Goal: Information Seeking & Learning: Learn about a topic

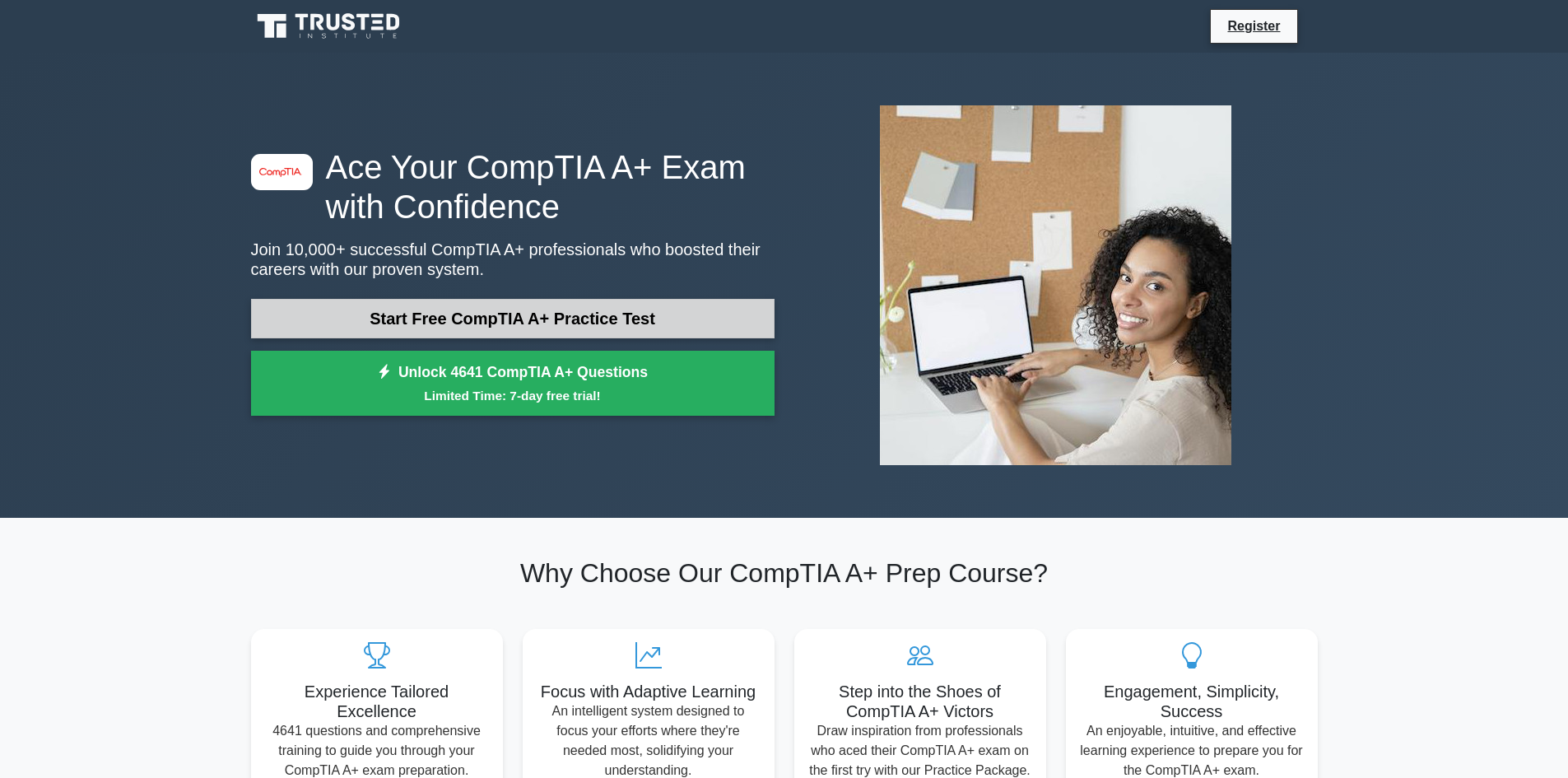
click at [602, 321] on link "Start Free CompTIA A+ Practice Test" at bounding box center [513, 319] width 524 height 40
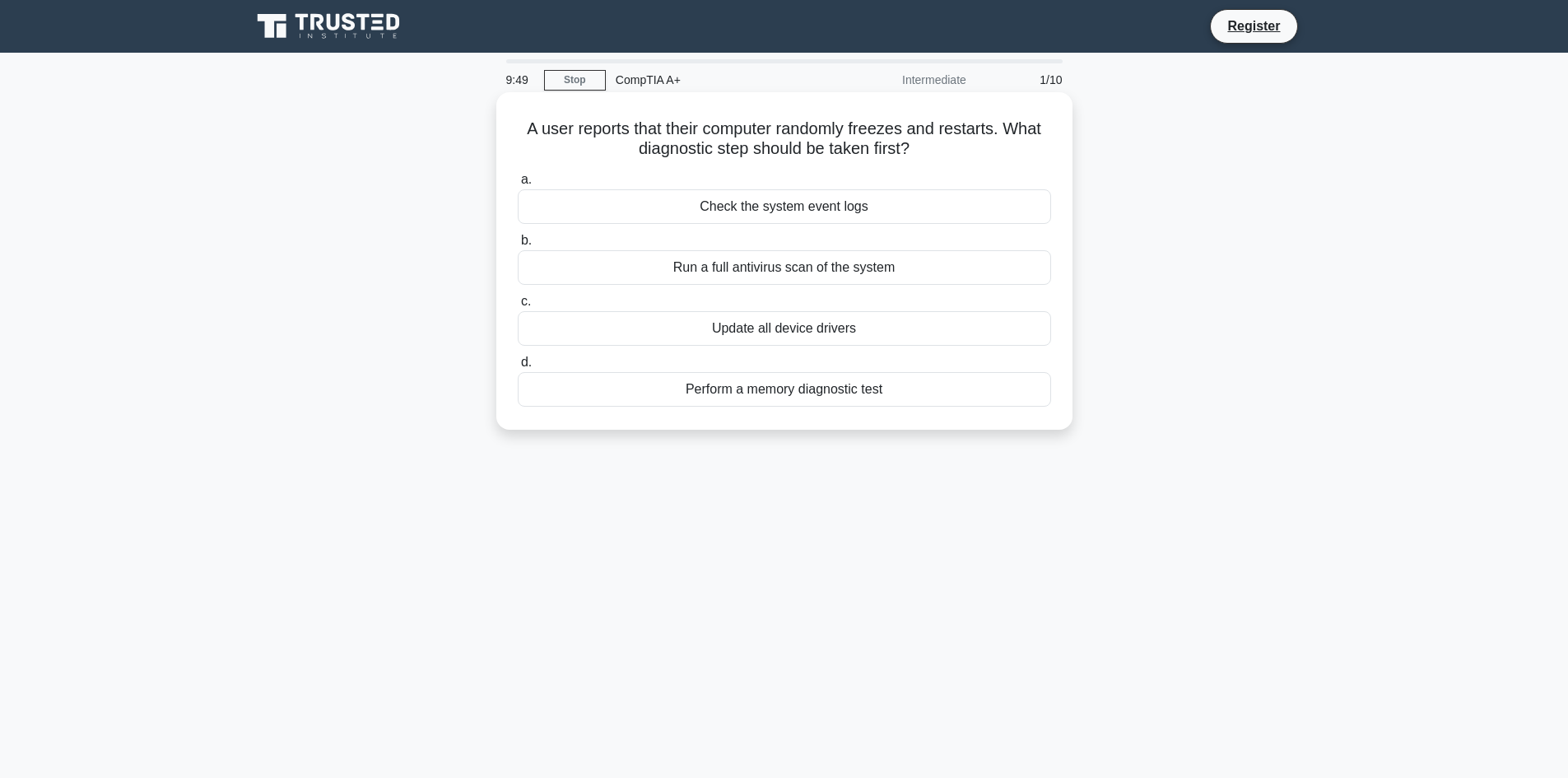
click at [1005, 211] on div "Check the system event logs" at bounding box center [784, 207] width 533 height 34
click at [518, 185] on input "a. Check the system event logs" at bounding box center [518, 179] width 0 height 10
click at [845, 213] on div "SNMP (Simple Network Management Protocol)" at bounding box center [784, 207] width 533 height 34
click at [518, 185] on input "a. SNMP (Simple Network Management Protocol)" at bounding box center [518, 179] width 0 height 10
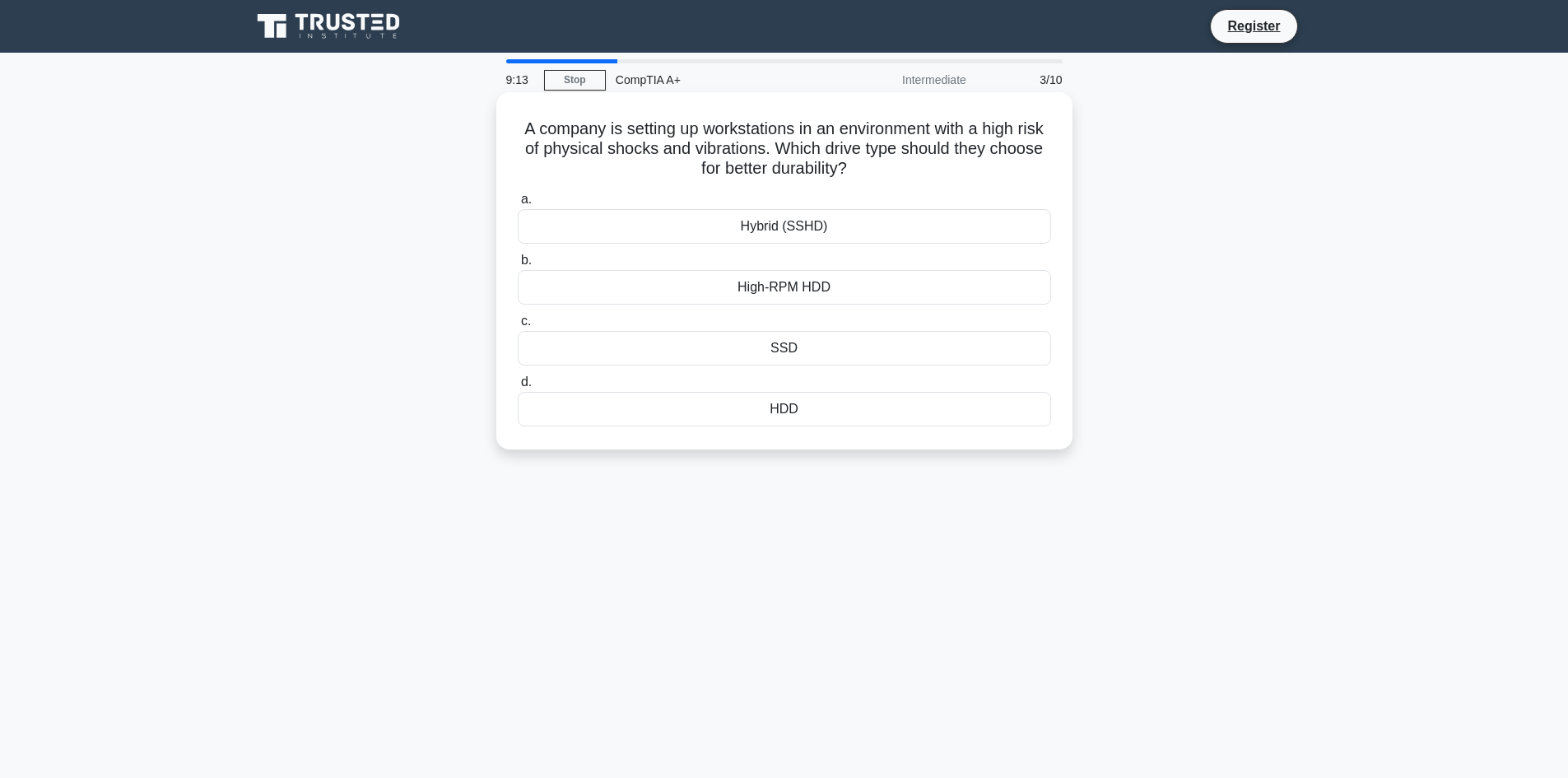
click at [815, 350] on div "SSD" at bounding box center [784, 348] width 533 height 34
click at [518, 326] on input "c. SSD" at bounding box center [518, 321] width 0 height 10
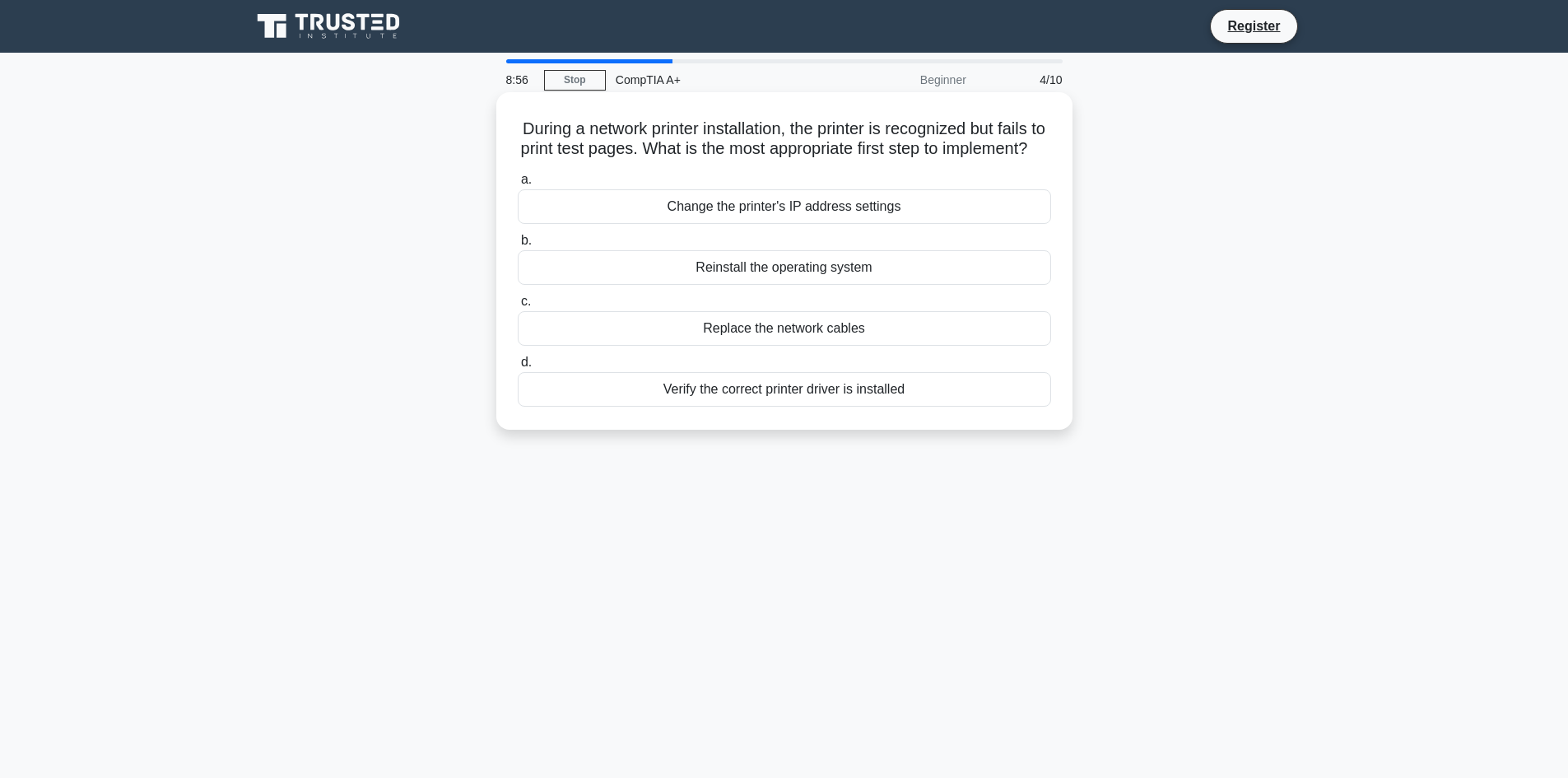
click at [890, 407] on div "Verify the correct printer driver is installed" at bounding box center [784, 389] width 533 height 34
click at [518, 368] on input "d. Verify the correct printer driver is installed" at bounding box center [518, 362] width 0 height 10
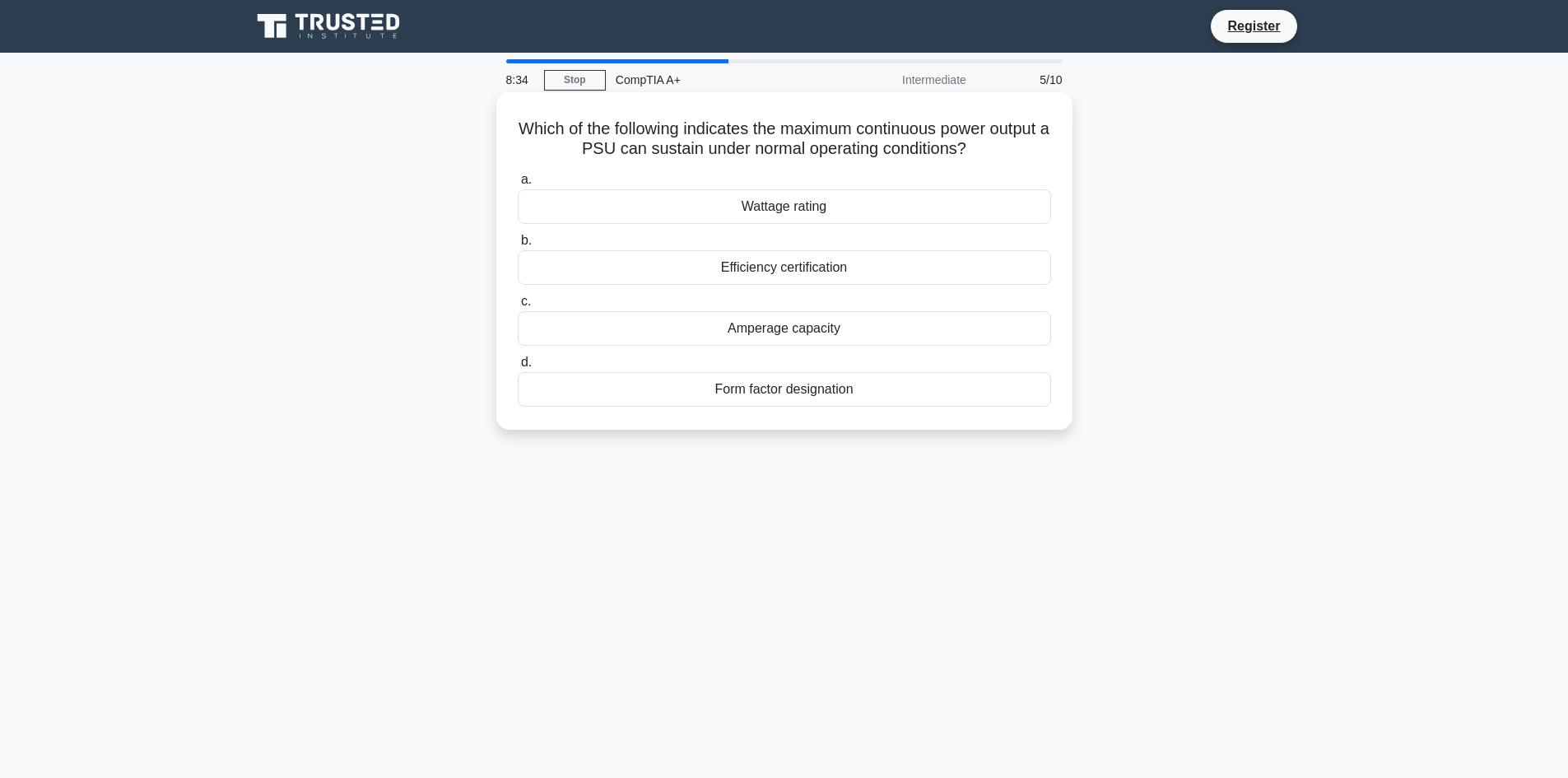
click at [884, 332] on div "Amperage capacity" at bounding box center [784, 328] width 533 height 34
click at [518, 307] on input "c. Amperage capacity" at bounding box center [518, 301] width 0 height 10
click at [752, 265] on div "Scheduled network tasks" at bounding box center [784, 268] width 533 height 34
click at [518, 246] on input "b. Scheduled network tasks" at bounding box center [518, 240] width 0 height 10
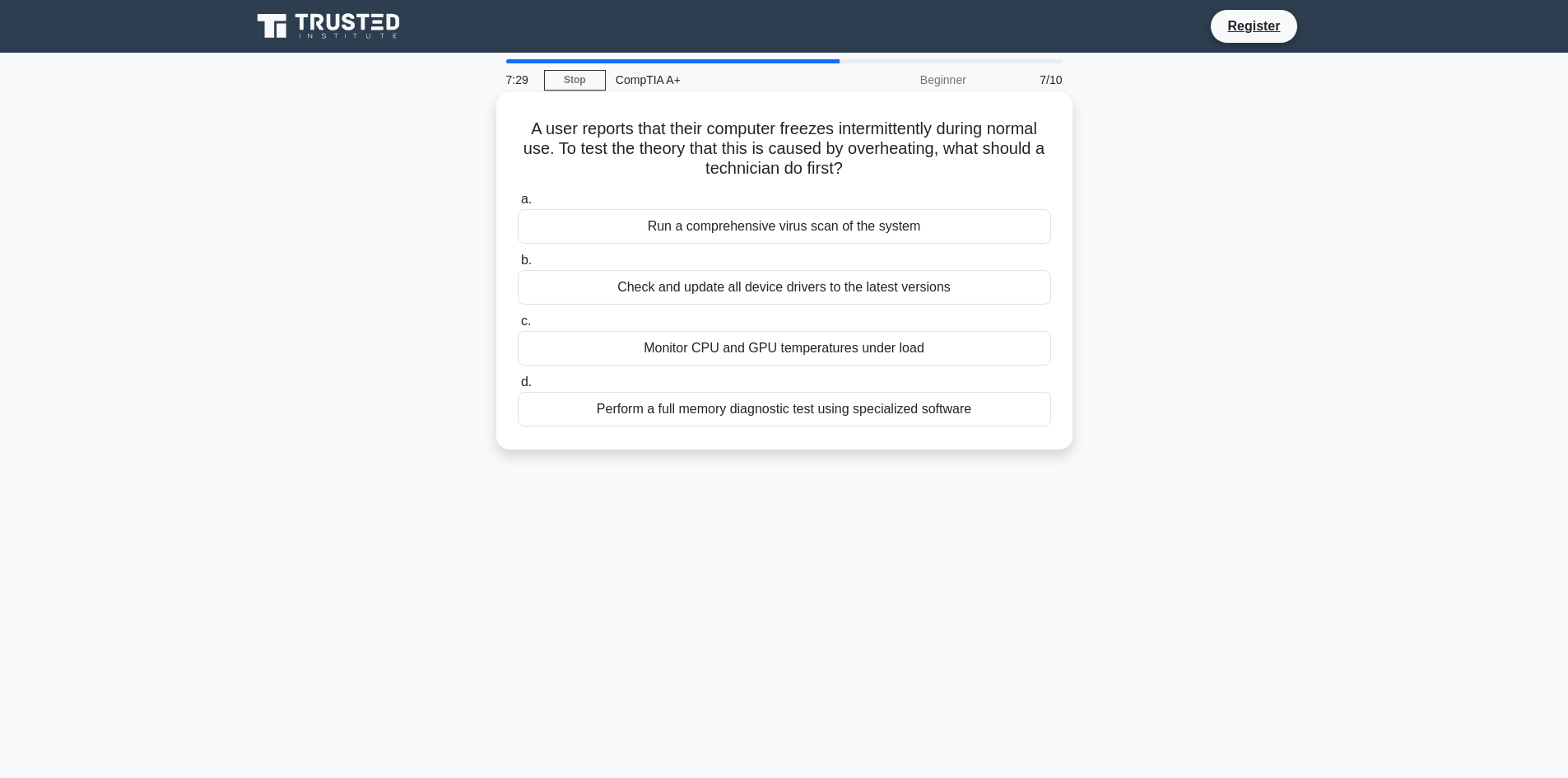
click at [851, 358] on div "Monitor CPU and GPU temperatures under load" at bounding box center [784, 348] width 533 height 34
click at [518, 326] on input "c. Monitor CPU and GPU temperatures under load" at bounding box center [518, 321] width 0 height 10
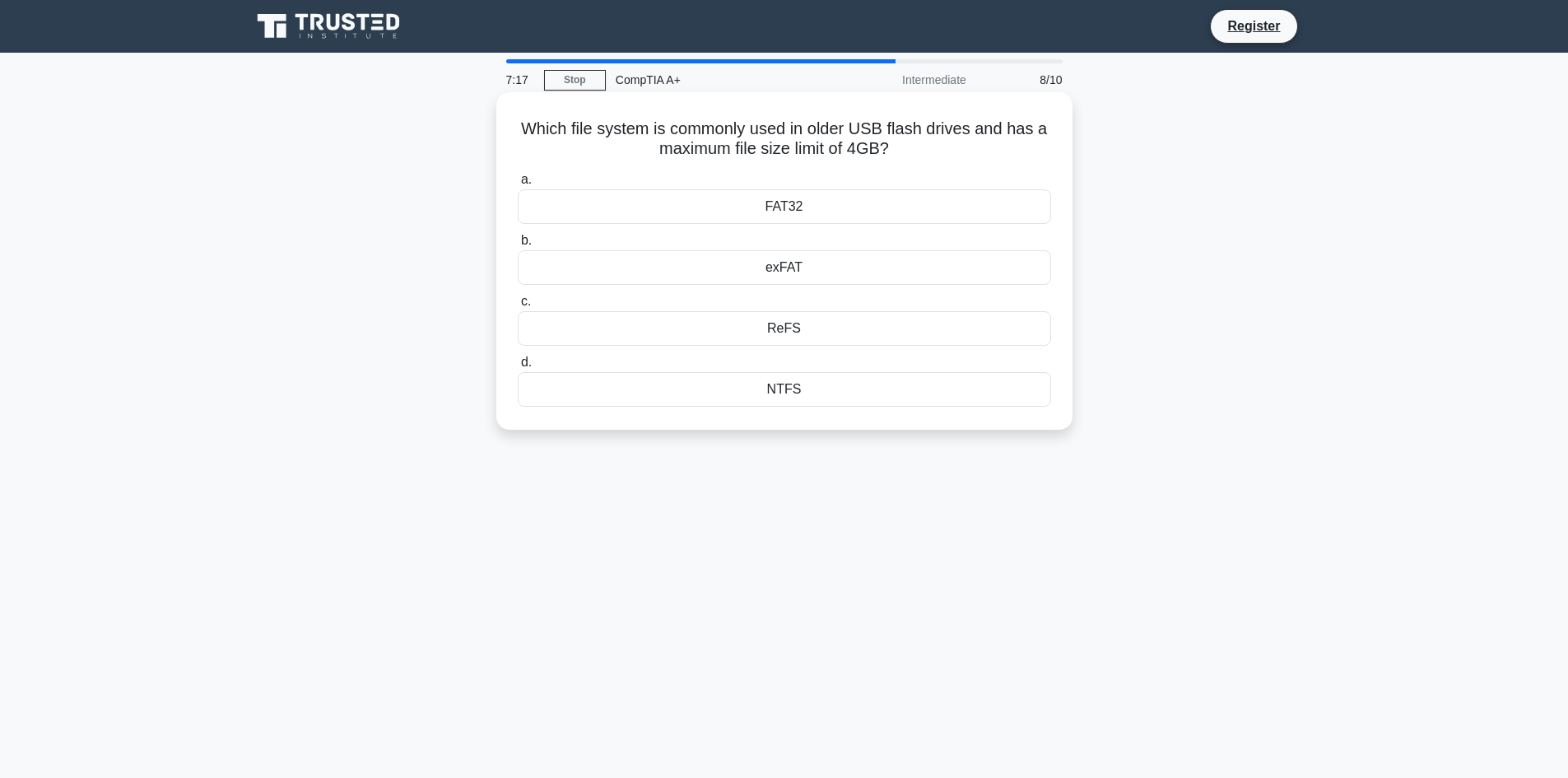
click at [778, 206] on div "FAT32" at bounding box center [784, 207] width 533 height 34
click at [518, 185] on input "a. FAT32" at bounding box center [518, 179] width 0 height 10
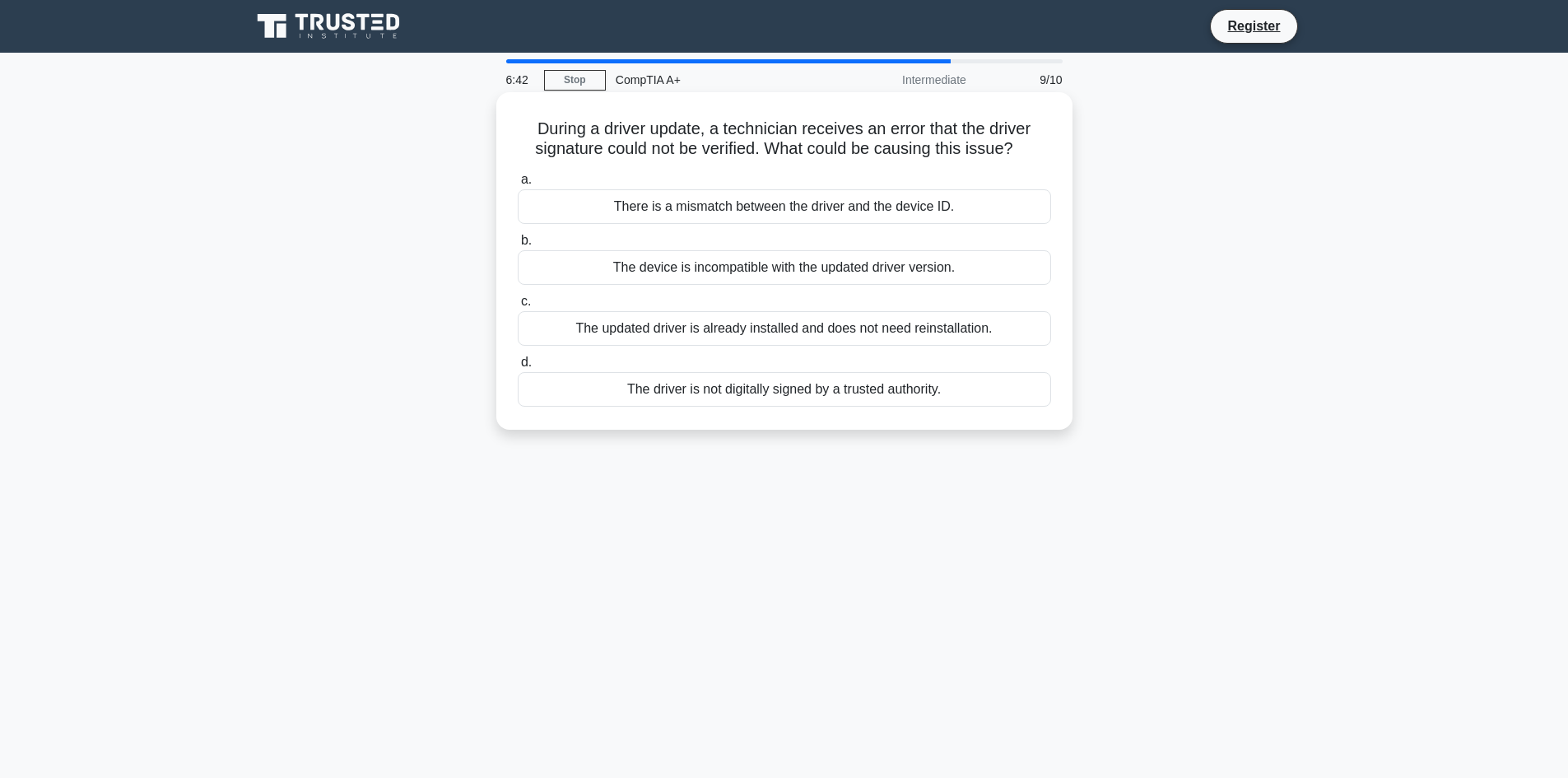
click at [870, 207] on div "There is a mismatch between the driver and the device ID." at bounding box center [784, 207] width 533 height 34
click at [518, 185] on input "a. There is a mismatch between the driver and the device ID." at bounding box center [518, 179] width 0 height 10
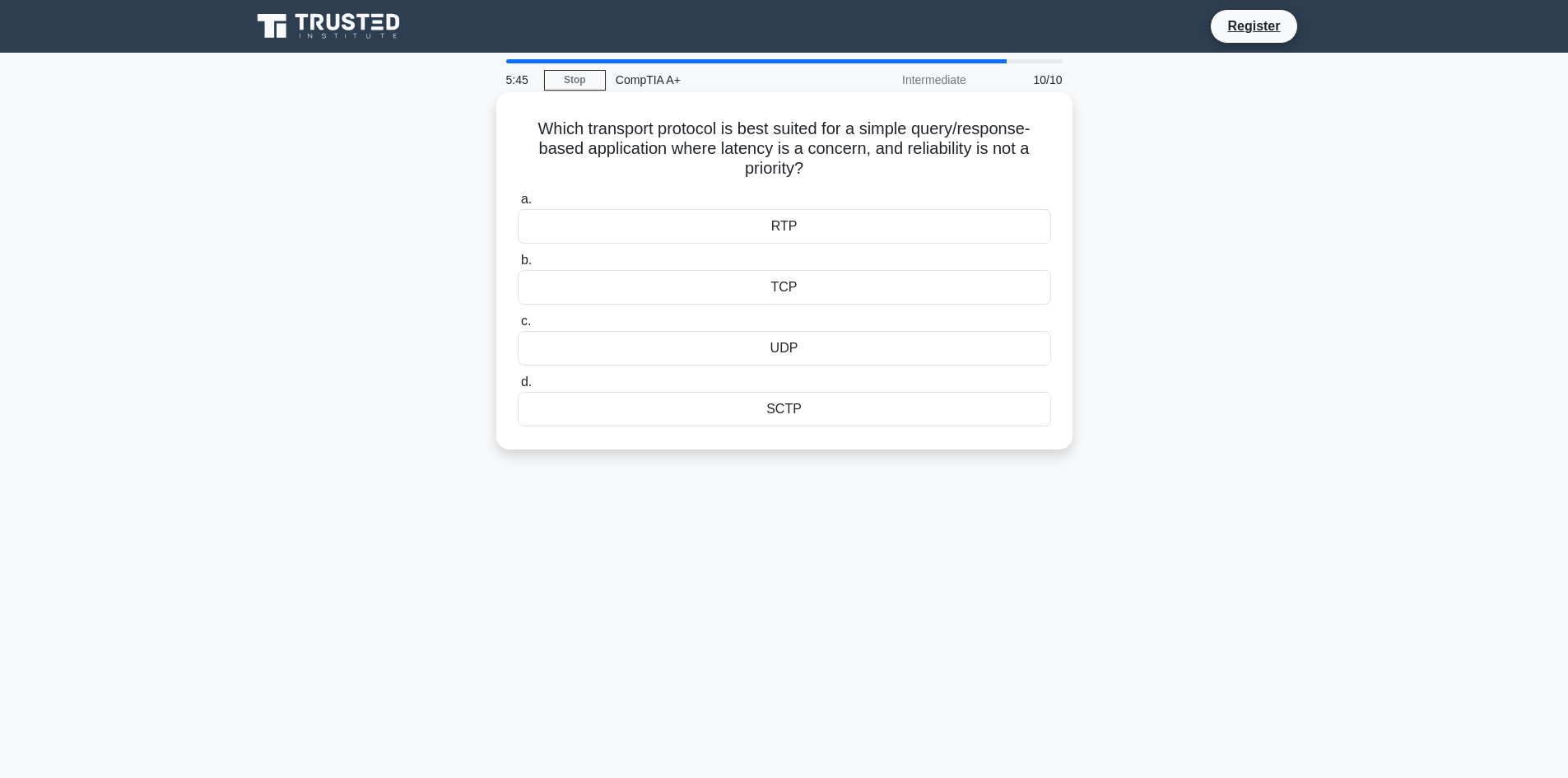
click at [816, 283] on div "TCP" at bounding box center [784, 287] width 533 height 34
click at [518, 266] on input "b. TCP" at bounding box center [518, 260] width 0 height 10
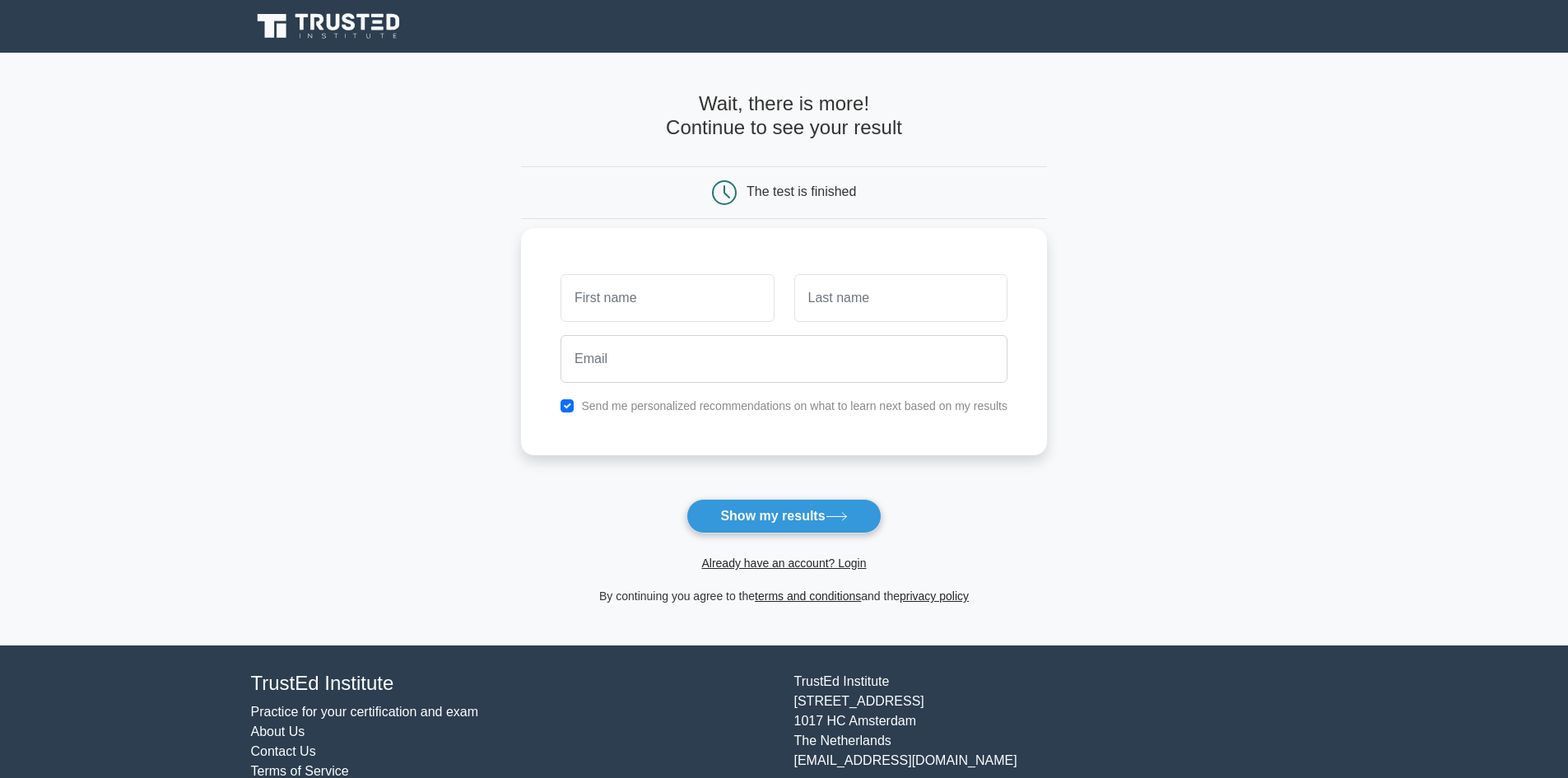
click at [669, 316] on input "text" at bounding box center [667, 298] width 213 height 47
type input "[PERSON_NAME]"
click at [857, 301] on input "text" at bounding box center [900, 298] width 213 height 47
type input "[PERSON_NAME]"
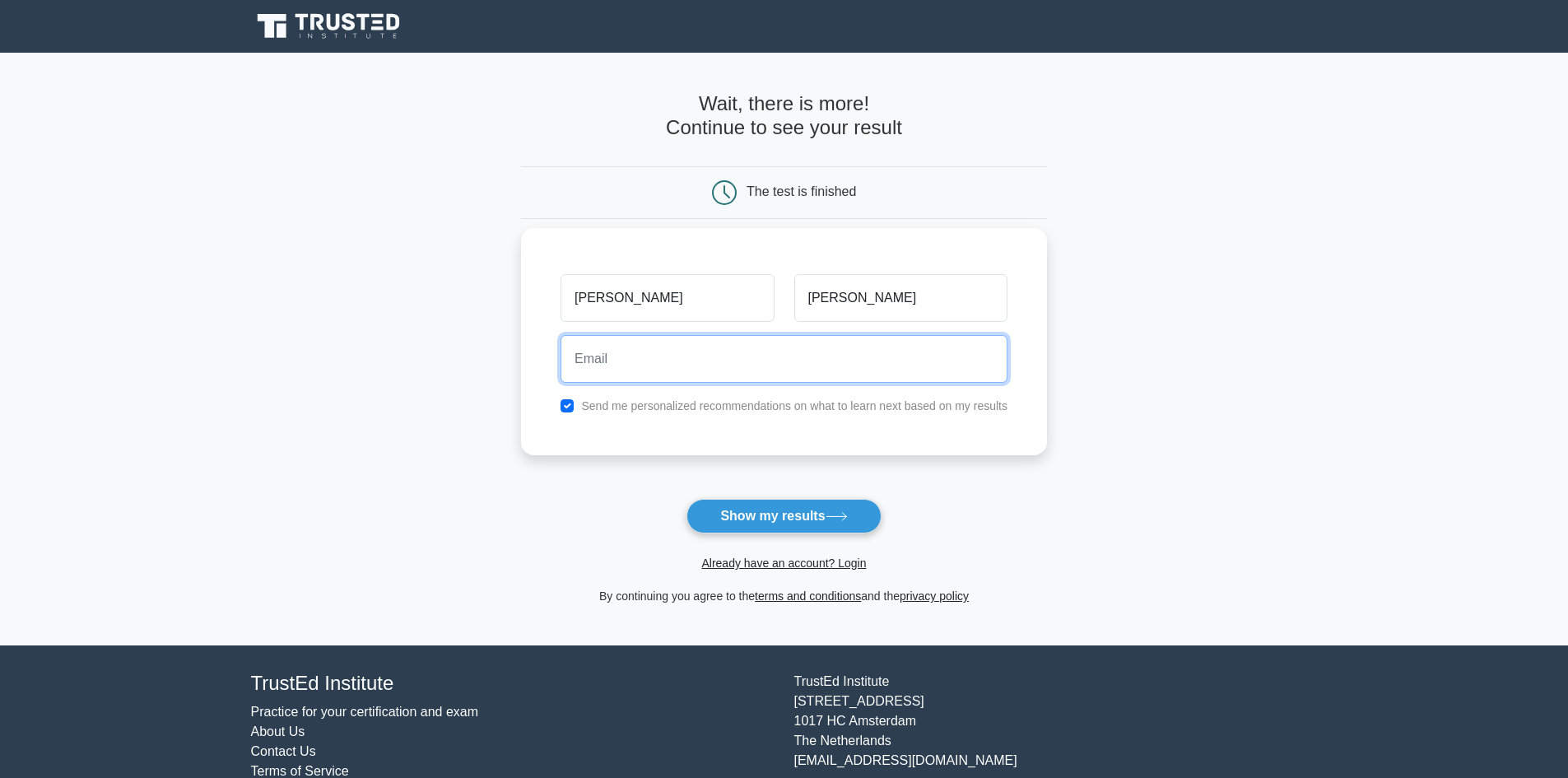
click at [691, 366] on input "email" at bounding box center [784, 359] width 447 height 47
type input "g"
type input "chierrambalaga@gmail.com"
click at [687, 499] on button "Show my results" at bounding box center [784, 516] width 194 height 34
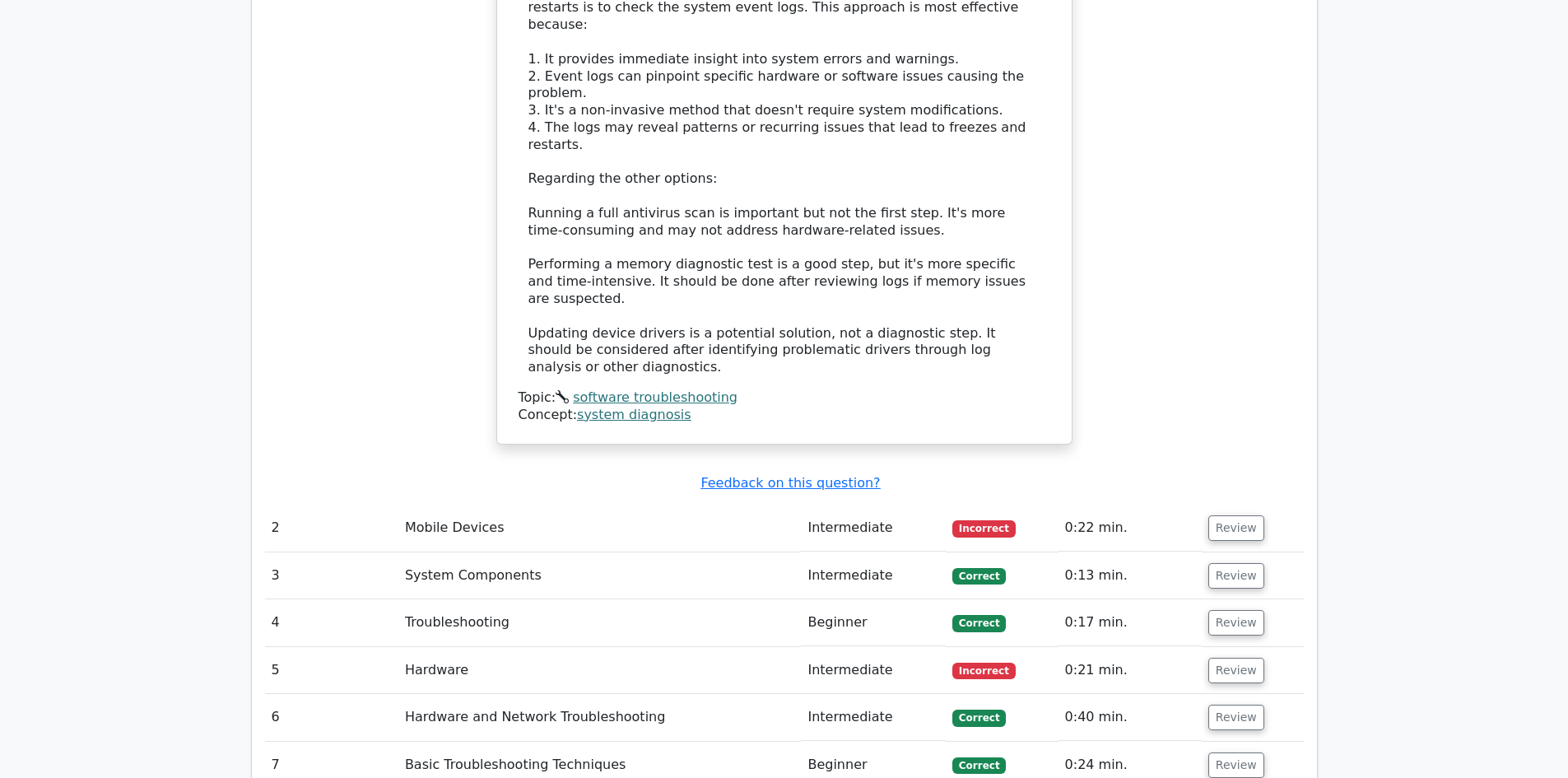
scroll to position [1975, 0]
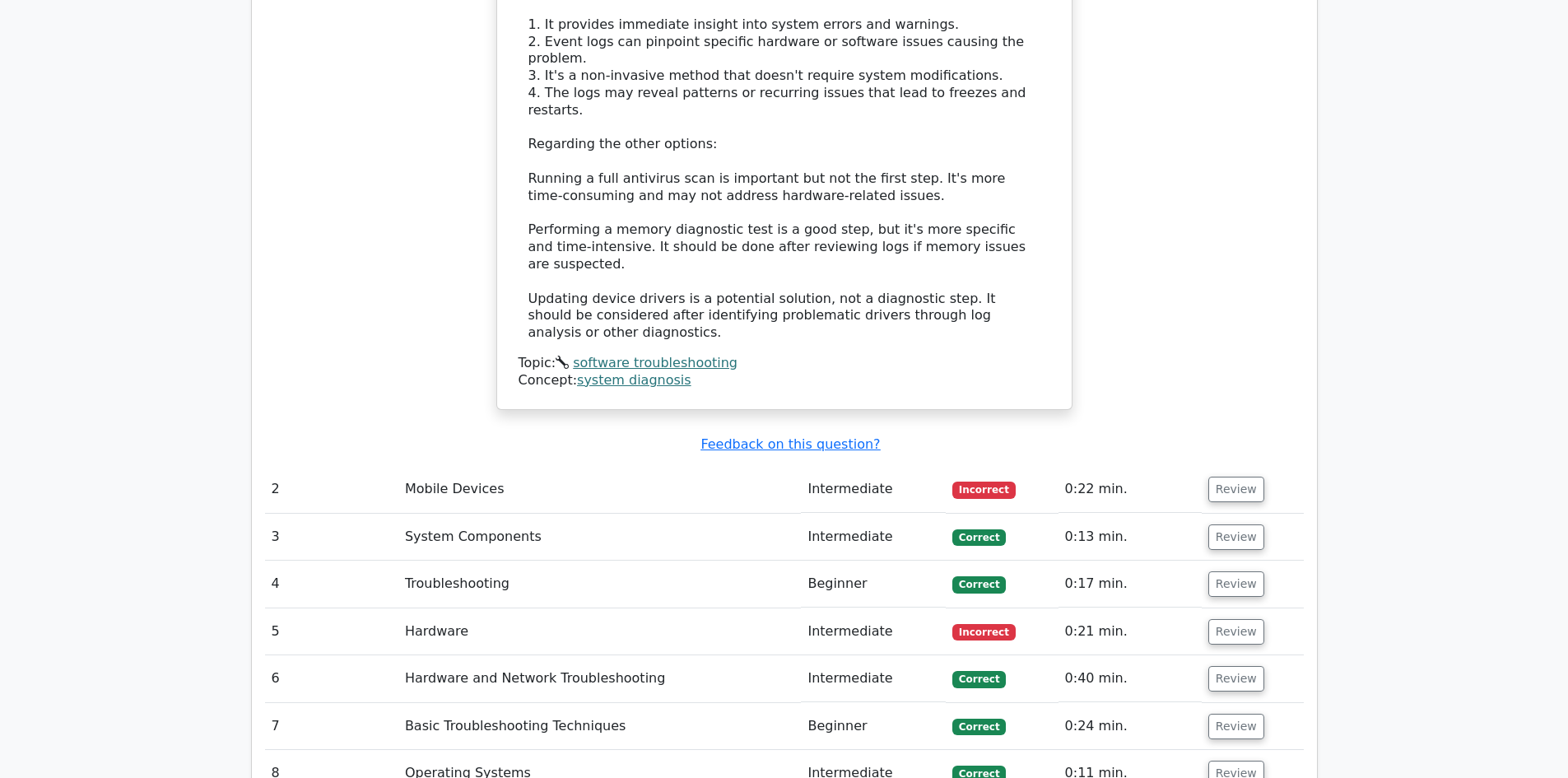
click at [451, 466] on td "Mobile Devices" at bounding box center [600, 489] width 403 height 46
click at [1252, 476] on button "Review" at bounding box center [1236, 489] width 56 height 26
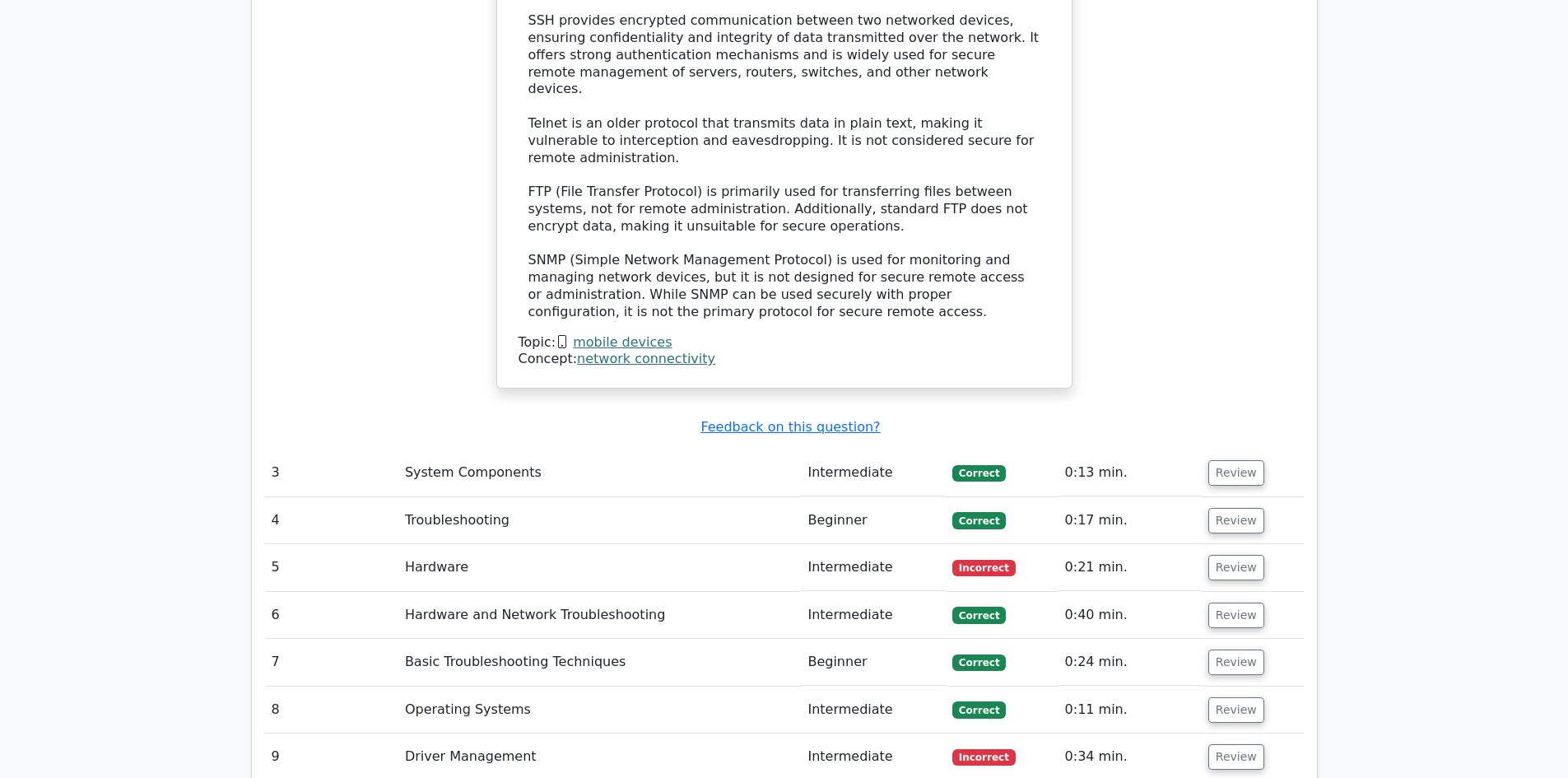
scroll to position [2880, 0]
click at [1221, 554] on button "Review" at bounding box center [1236, 566] width 56 height 26
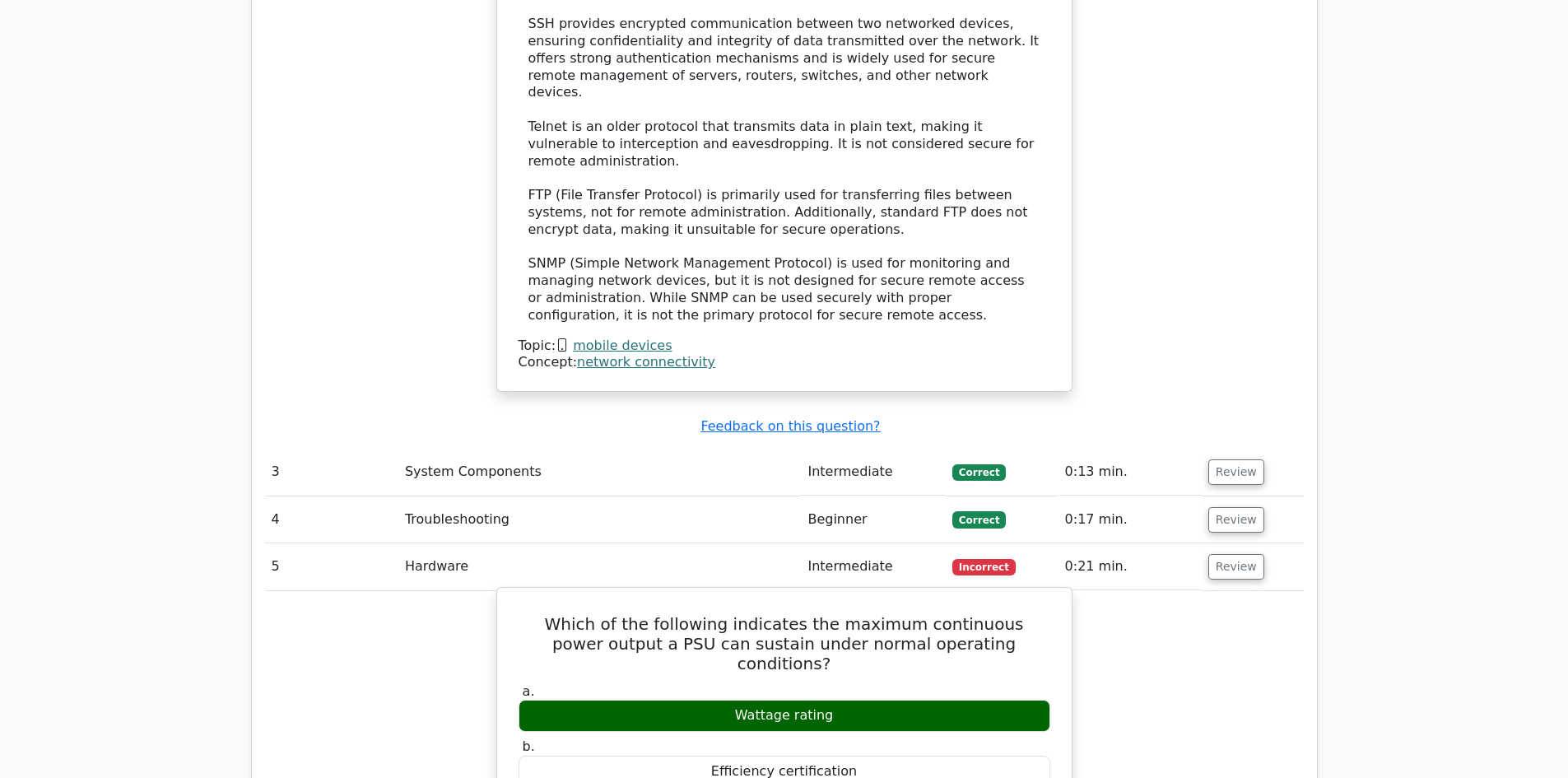
click at [812, 699] on div "Wattage rating" at bounding box center [784, 715] width 531 height 32
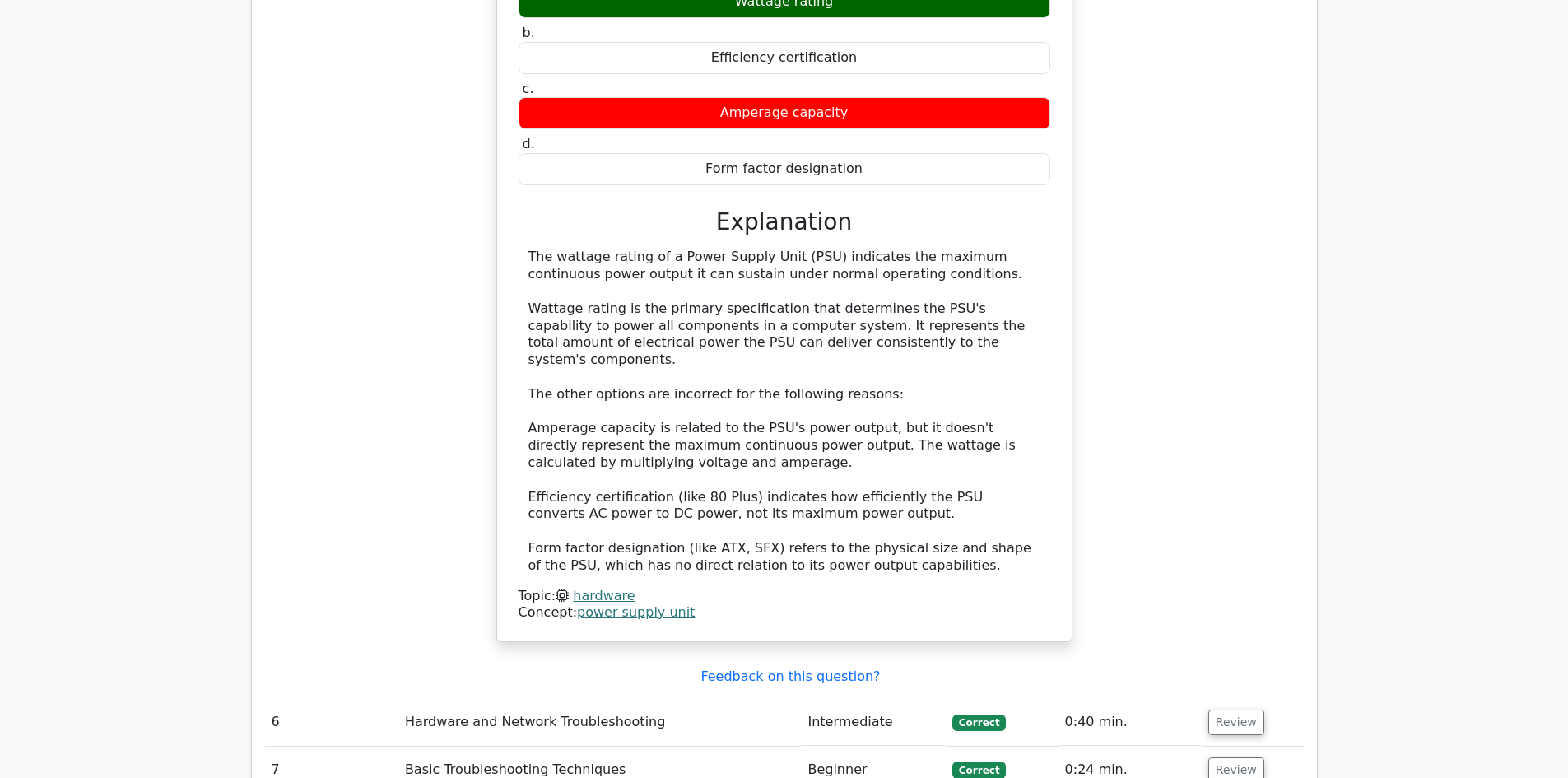
scroll to position [3787, 0]
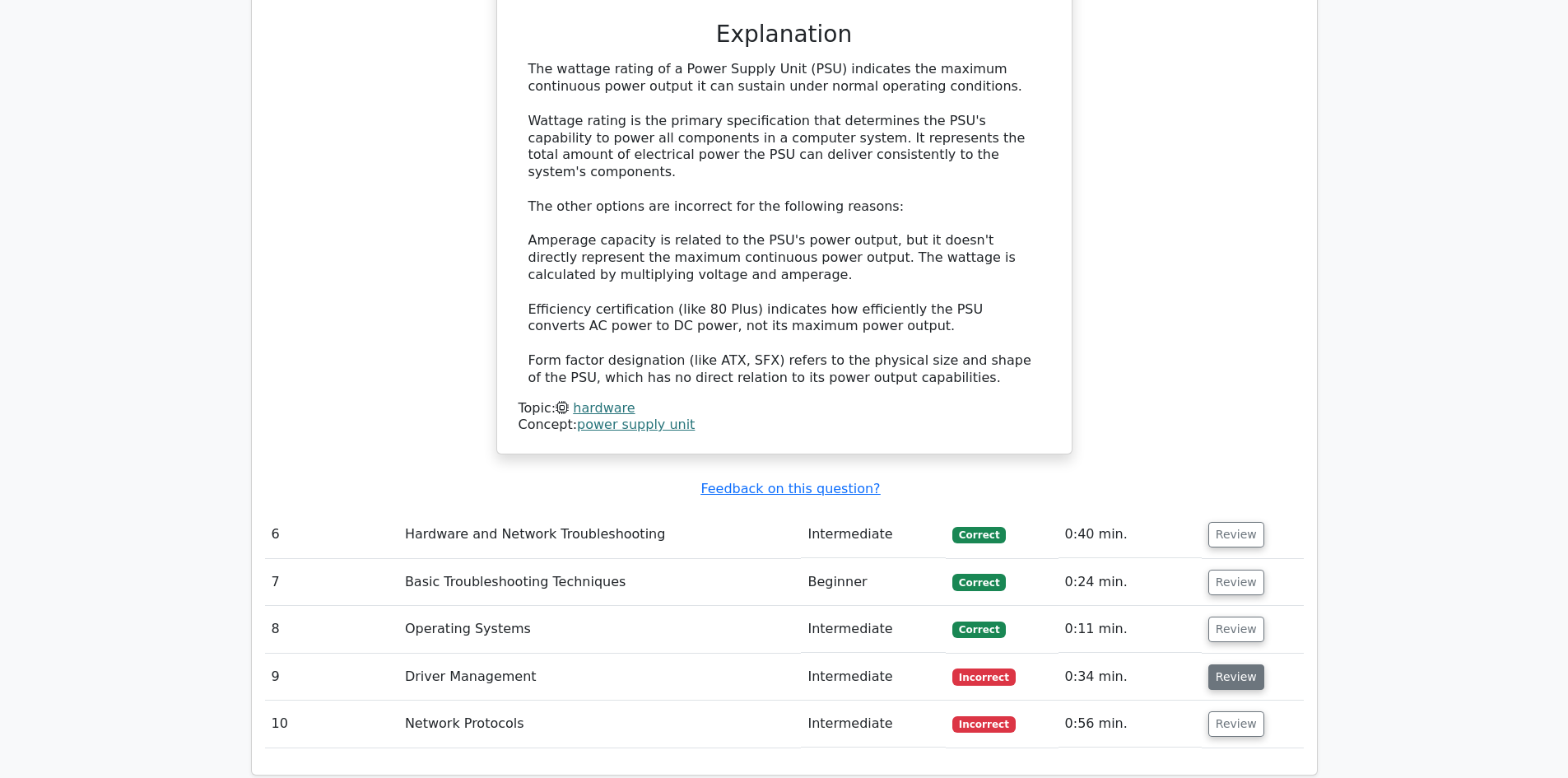
click at [1241, 664] on button "Review" at bounding box center [1236, 676] width 56 height 26
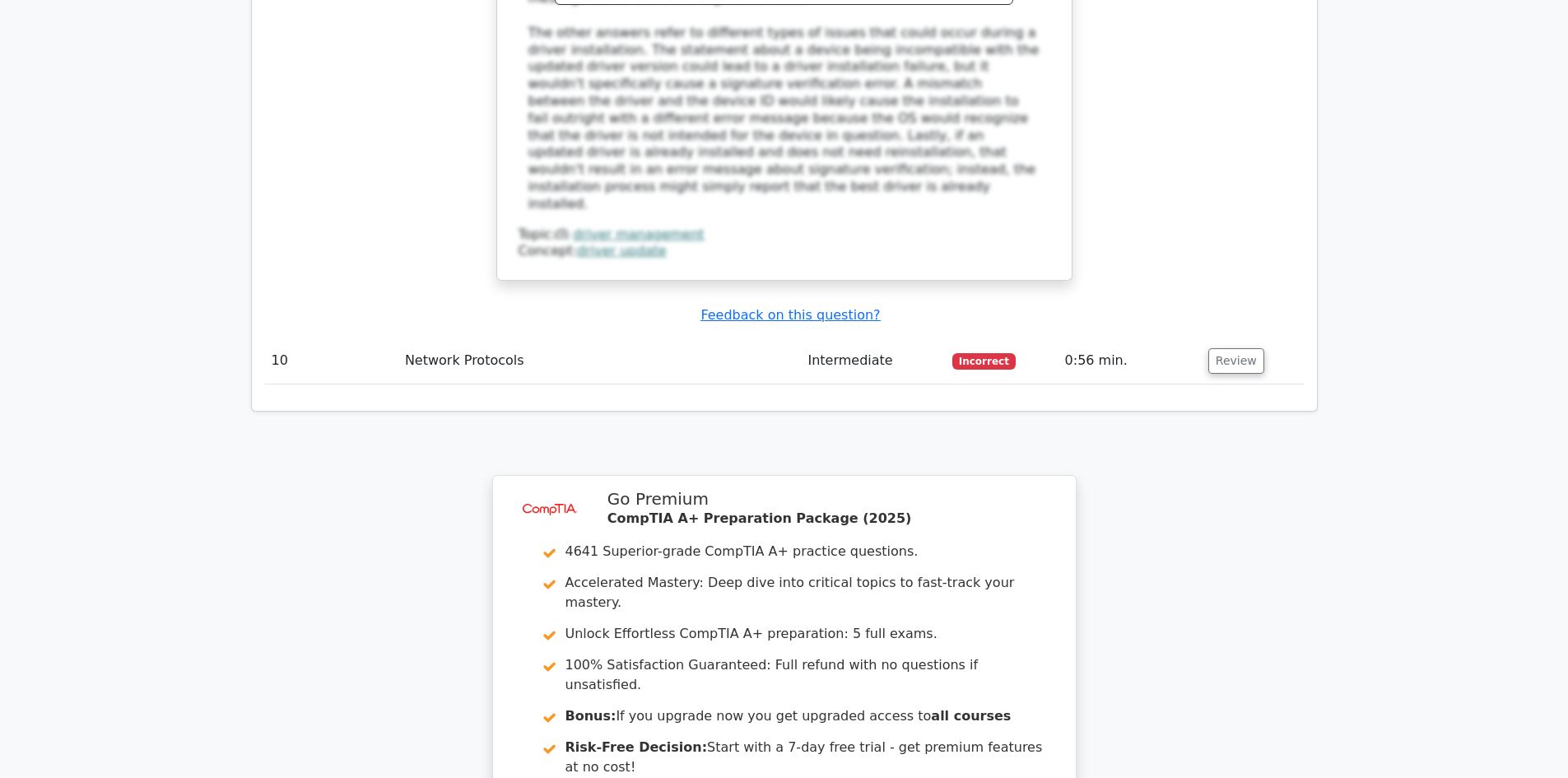
scroll to position [4801, 0]
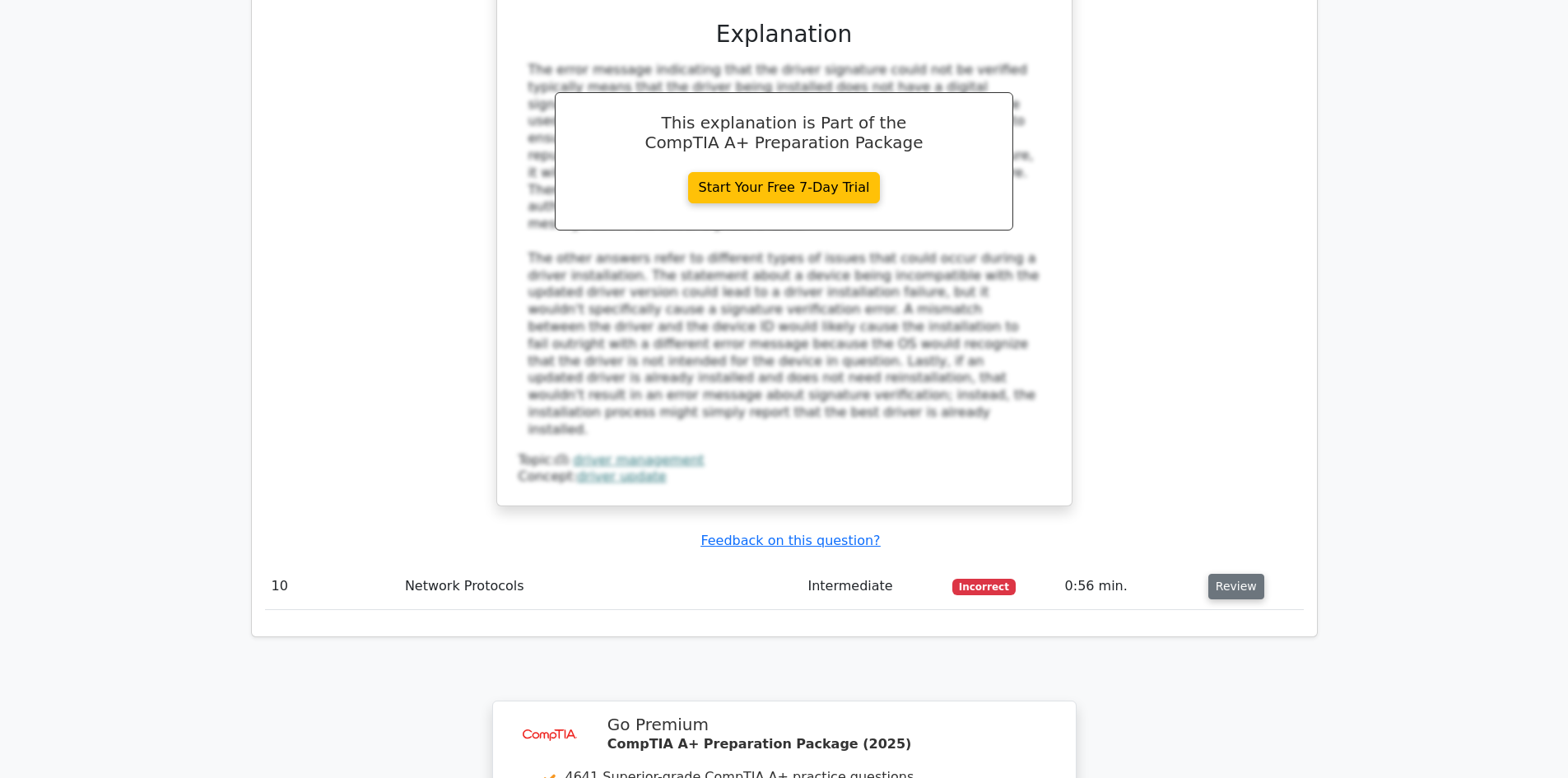
click at [1227, 574] on button "Review" at bounding box center [1236, 586] width 56 height 26
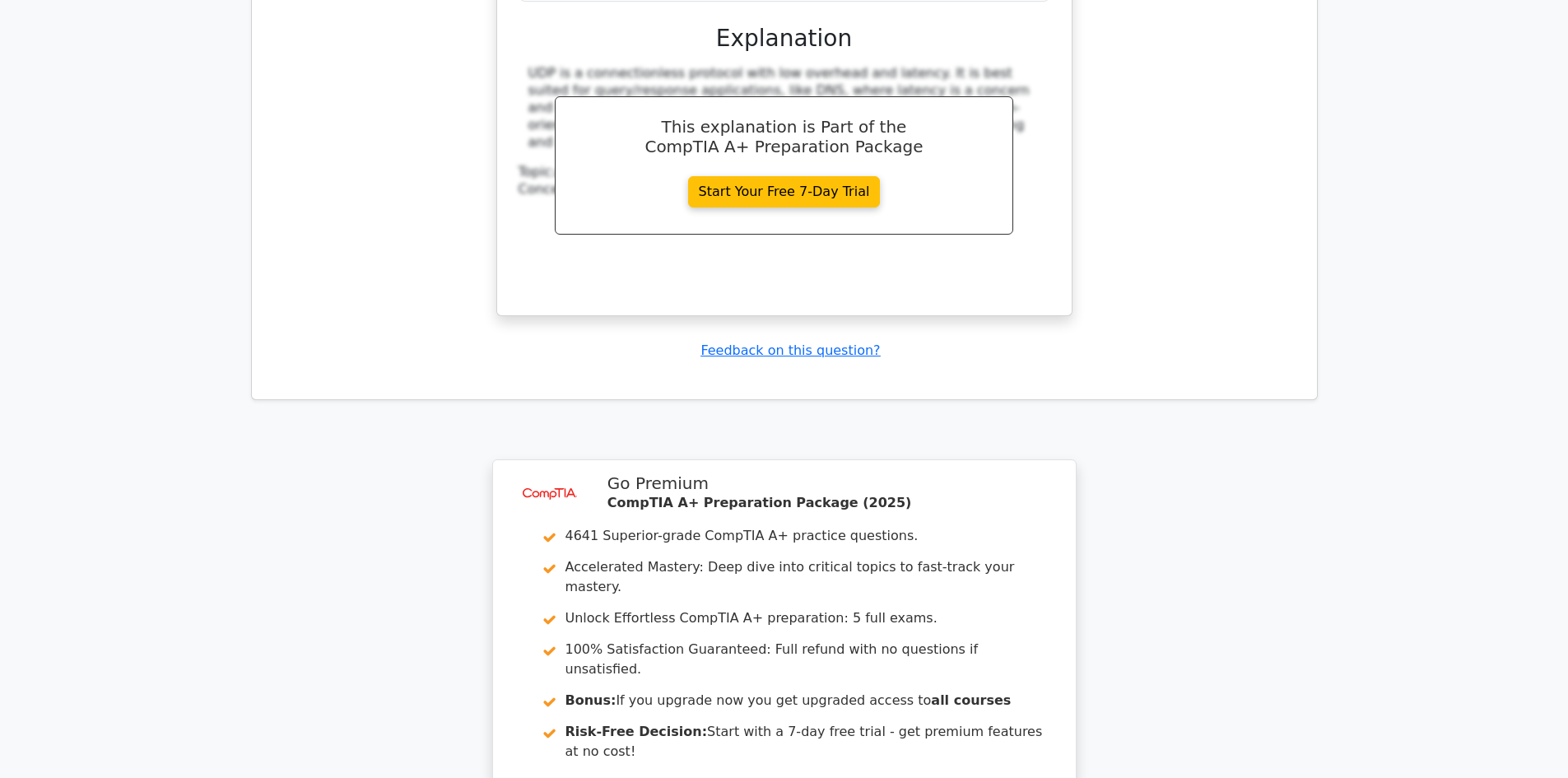
scroll to position [5814, 0]
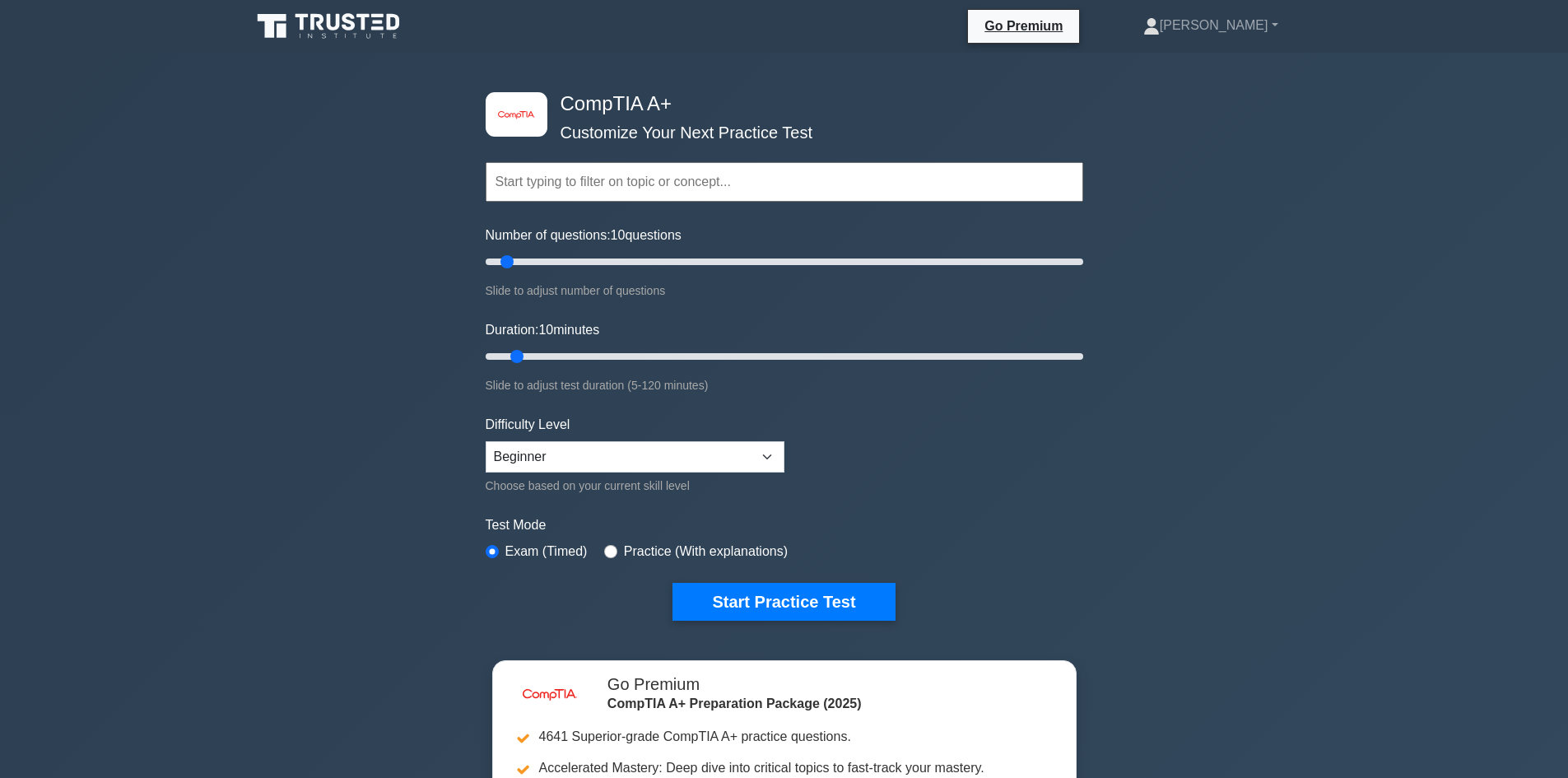
scroll to position [494, 0]
